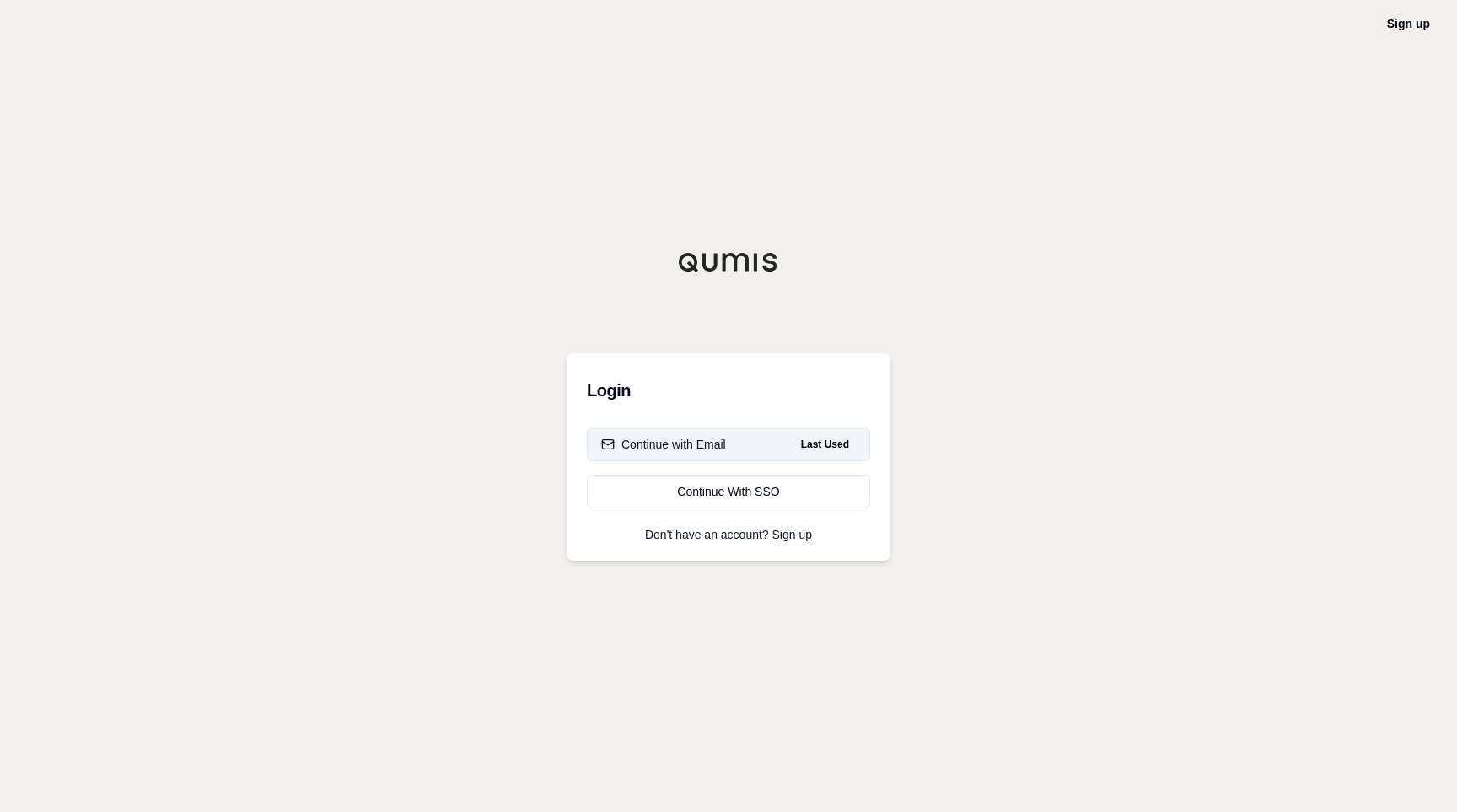
click at [683, 443] on div "Continue with Email" at bounding box center [664, 445] width 124 height 17
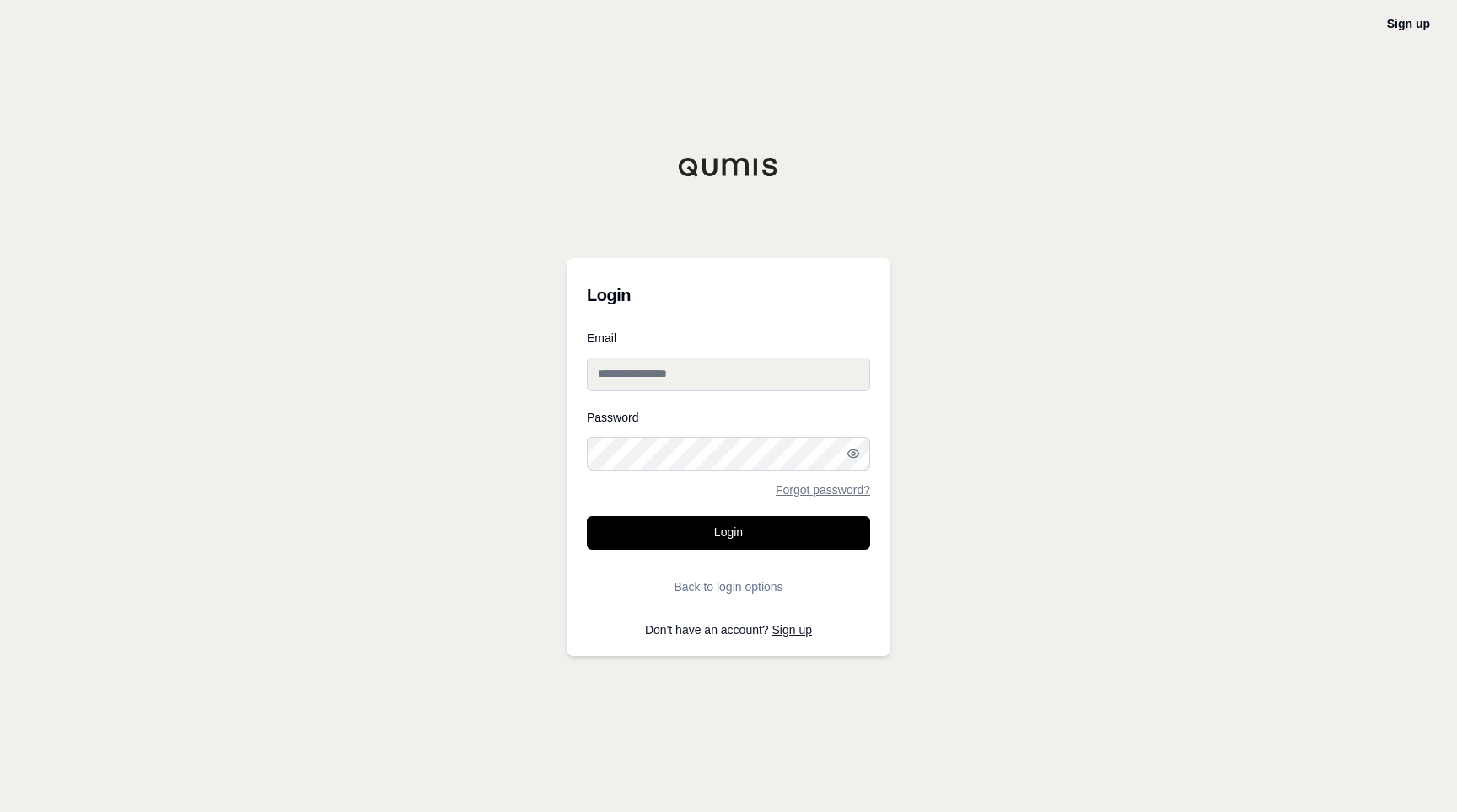
type input "**********"
click at [740, 524] on button "Login" at bounding box center [728, 533] width 283 height 34
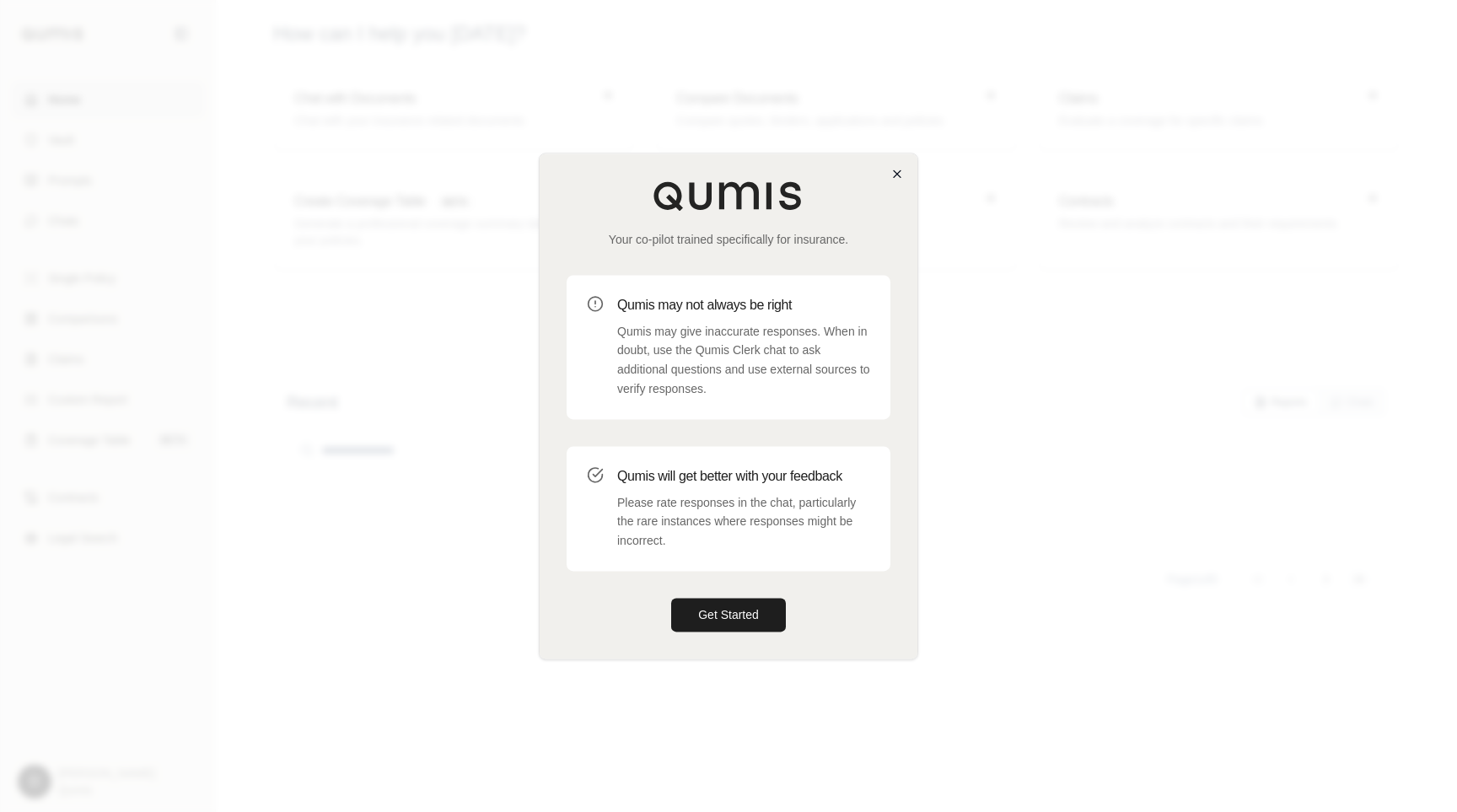
click at [901, 181] on icon "button" at bounding box center [897, 174] width 14 height 14
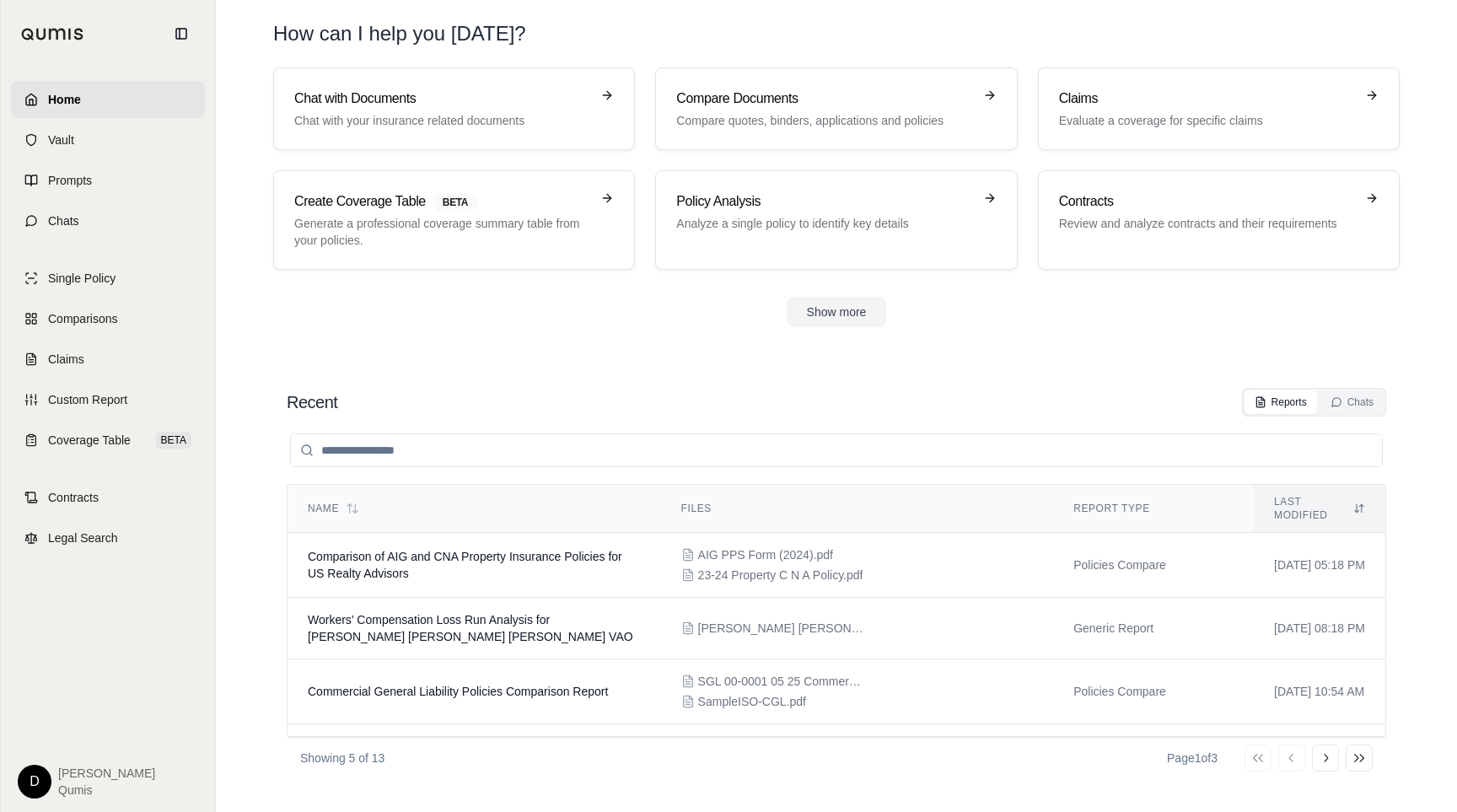
click at [26, 787] on html "Home Vault Prompts Chats Single Policy Comparisons Claims Custom Report Coverag…" at bounding box center [728, 406] width 1457 height 812
click at [45, 653] on link "Site Admin Portal" at bounding box center [73, 655] width 139 height 27
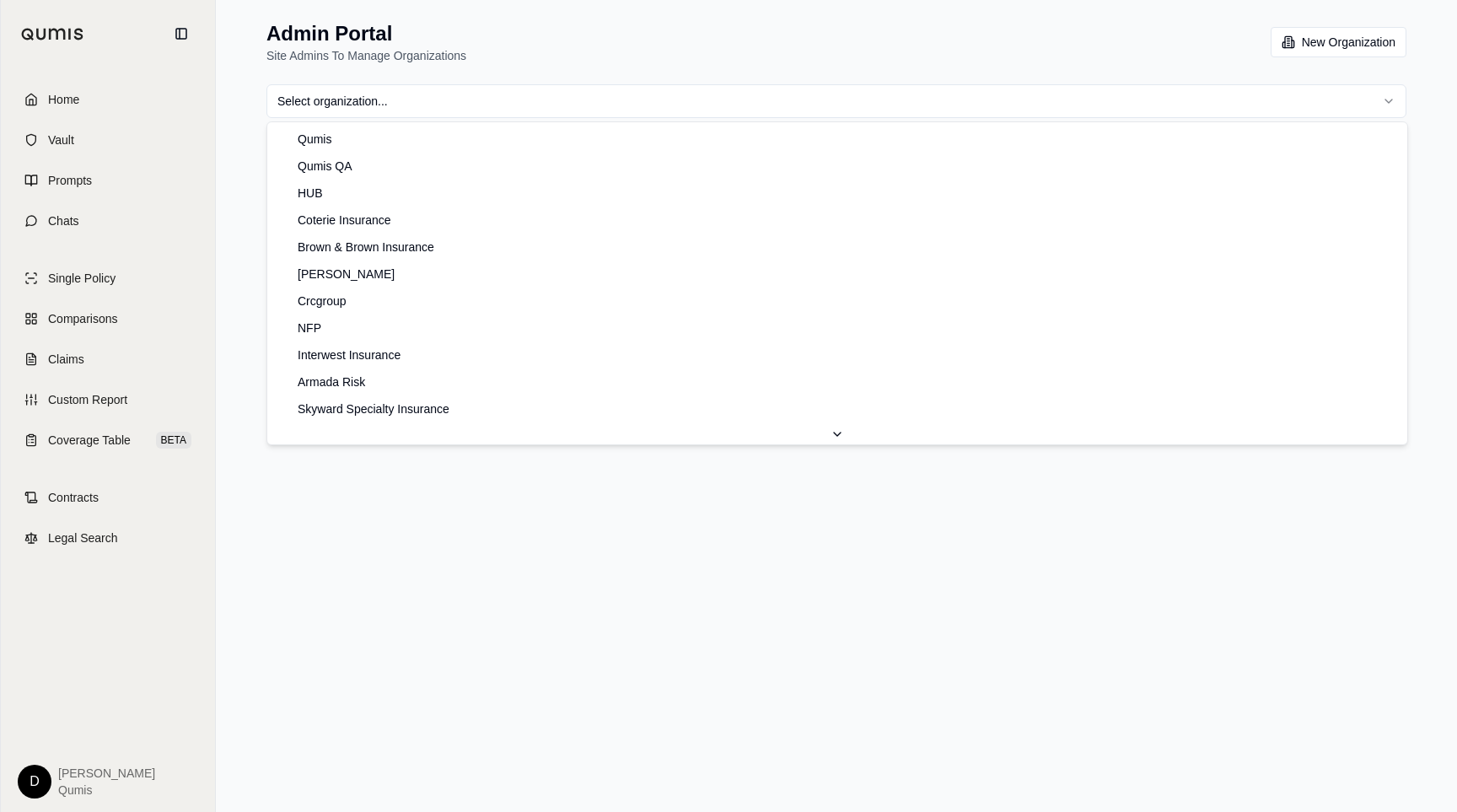
click at [337, 101] on html "Home Vault Prompts Chats Single Policy Comparisons Claims Custom Report Coverag…" at bounding box center [728, 406] width 1457 height 812
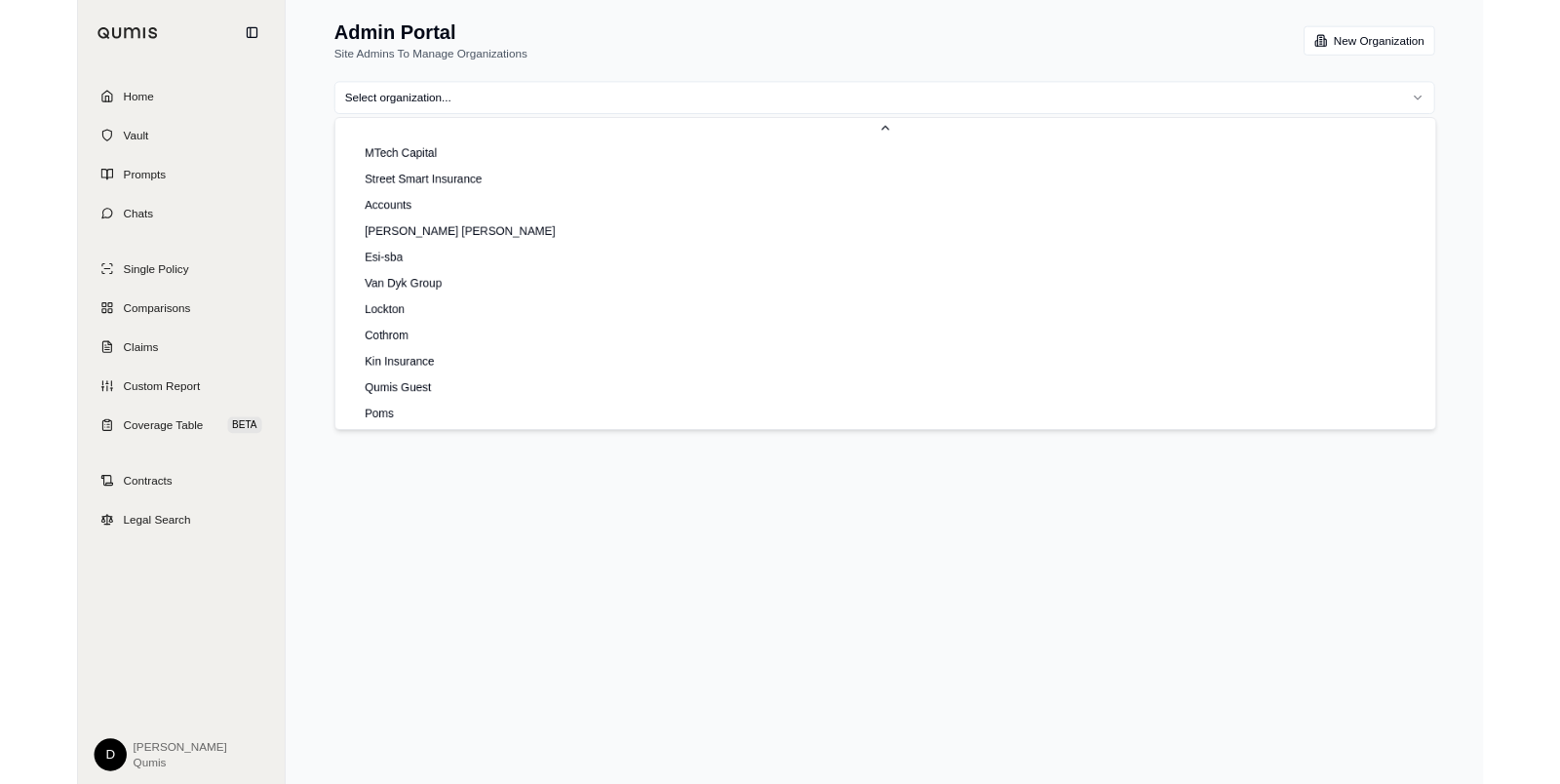
scroll to position [782, 0]
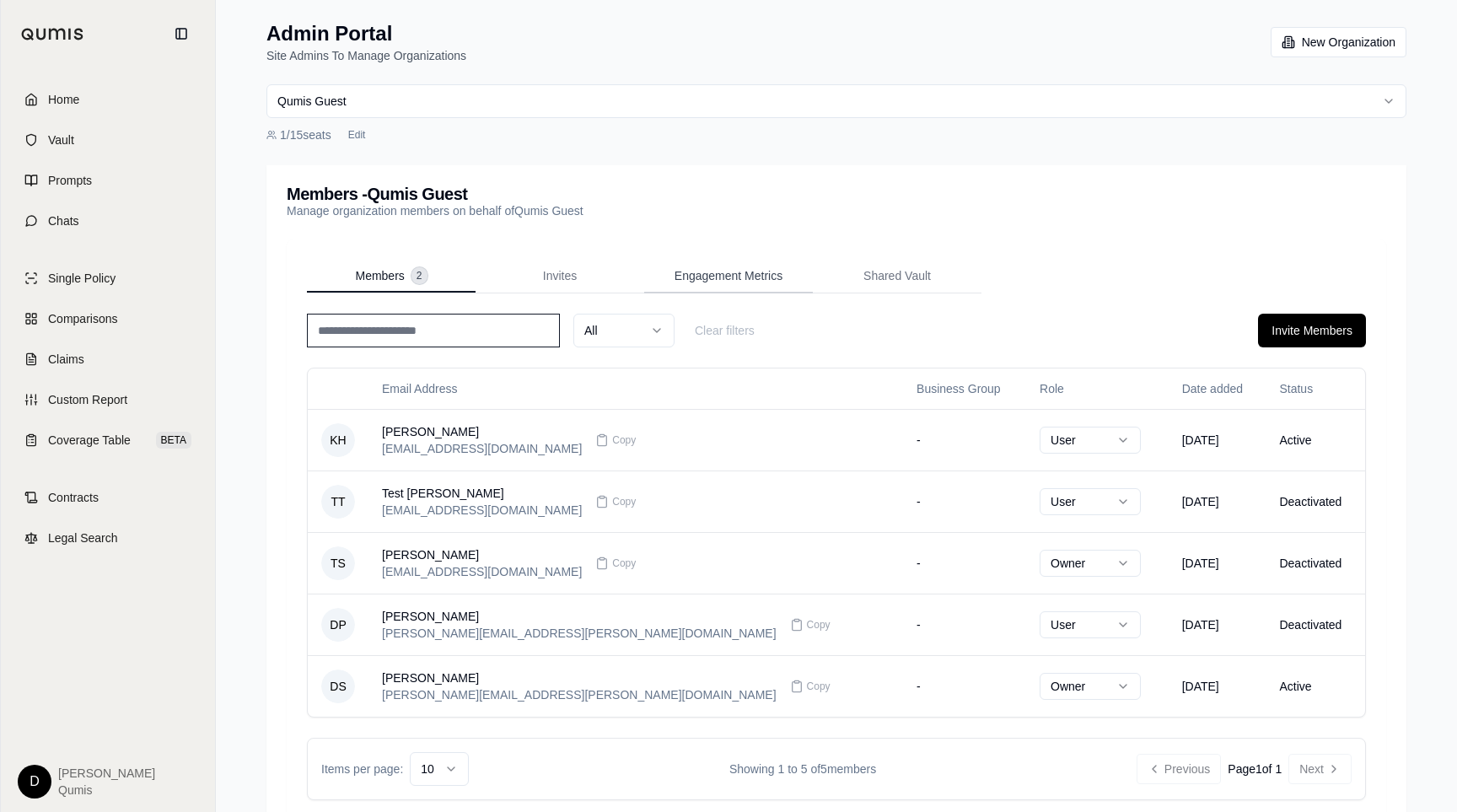
click at [717, 274] on span "Engagement Metrics" at bounding box center [728, 276] width 108 height 17
